Goal: Task Accomplishment & Management: Use online tool/utility

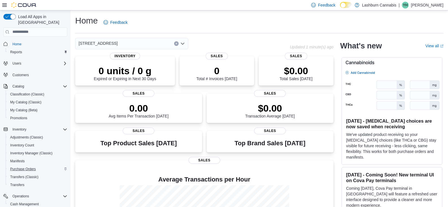
scroll to position [56, 0]
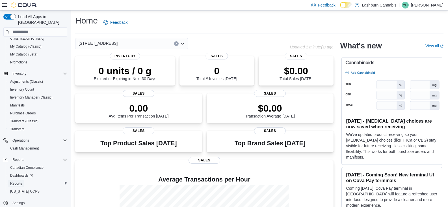
click at [19, 181] on span "Reports" at bounding box center [16, 183] width 12 height 5
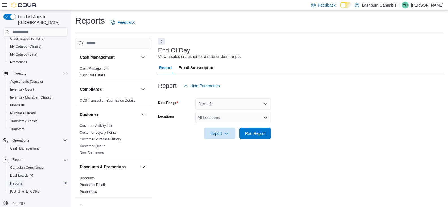
scroll to position [2, 0]
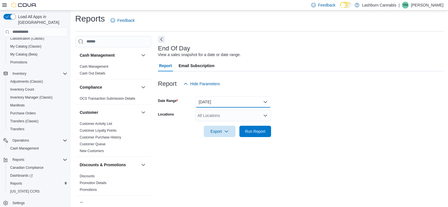
click at [227, 102] on button "[DATE]" at bounding box center [234, 101] width 76 height 11
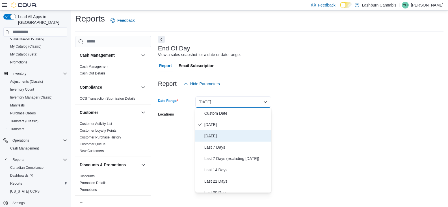
click at [214, 136] on span "[DATE]" at bounding box center [237, 135] width 65 height 7
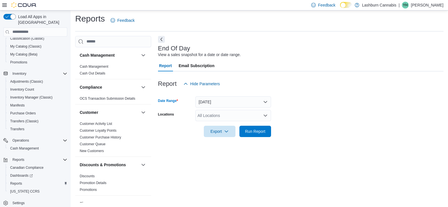
click at [216, 116] on div "All Locations" at bounding box center [234, 115] width 76 height 11
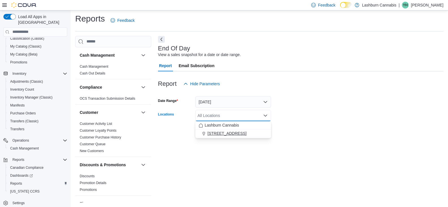
click at [214, 133] on span "[STREET_ADDRESS]" at bounding box center [227, 133] width 39 height 6
click at [214, 132] on span "Export" at bounding box center [219, 130] width 25 height 11
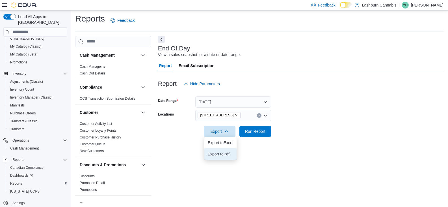
click at [218, 157] on button "Export to Pdf" at bounding box center [221, 153] width 32 height 11
